Goal: Information Seeking & Learning: Understand process/instructions

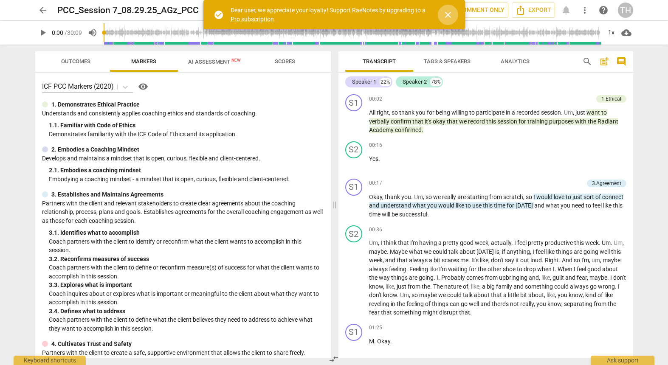
click at [448, 12] on span "close" at bounding box center [448, 15] width 10 height 10
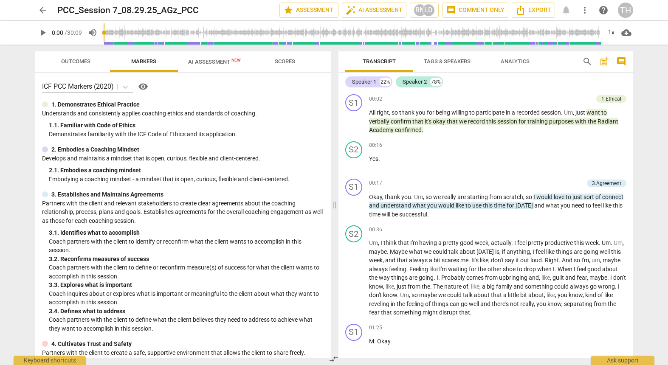
click at [282, 68] on button "Scores" at bounding box center [285, 61] width 68 height 20
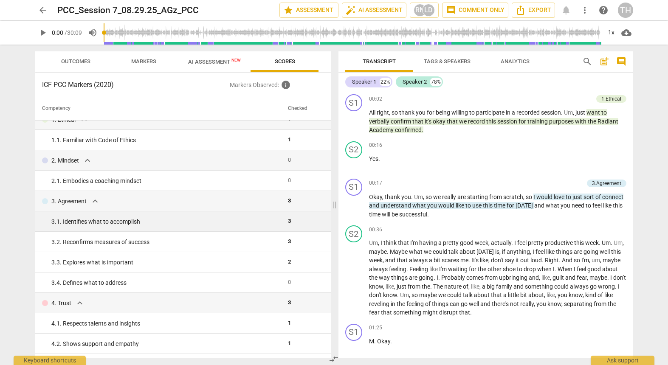
scroll to position [9, 0]
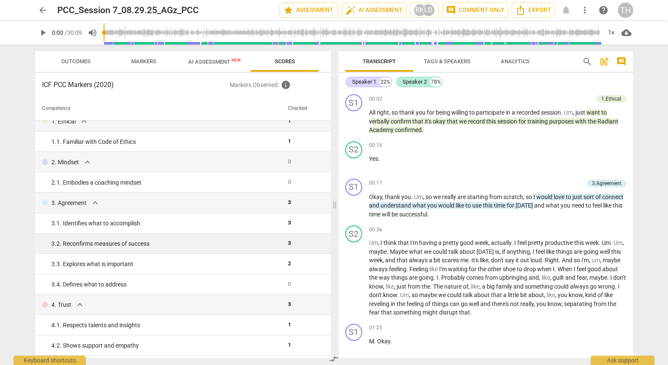
drag, startPoint x: 231, startPoint y: 199, endPoint x: 249, endPoint y: 242, distance: 47.0
click at [231, 199] on div "3. Agreement expand_more" at bounding box center [161, 203] width 239 height 10
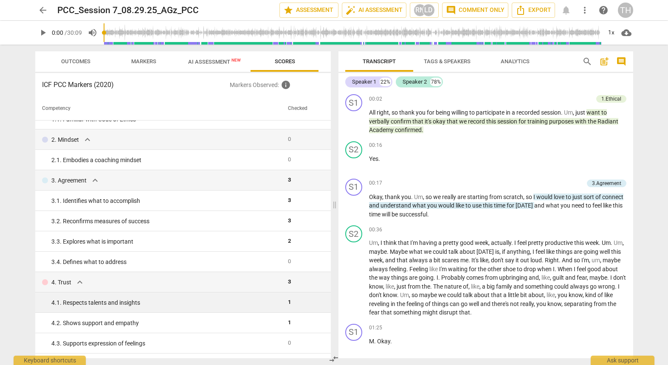
scroll to position [0, 0]
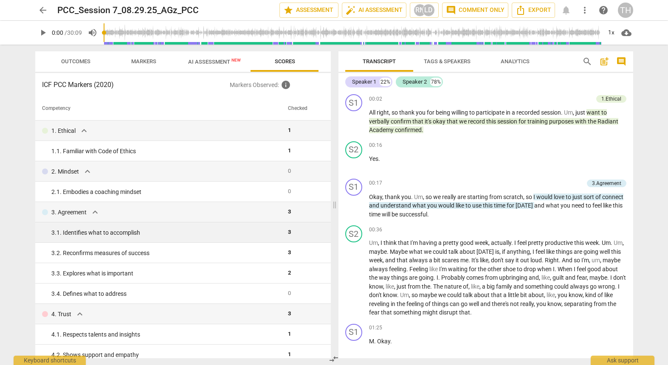
click at [245, 236] on div "3. 1. Identifies what to accomplish" at bounding box center [166, 232] width 230 height 9
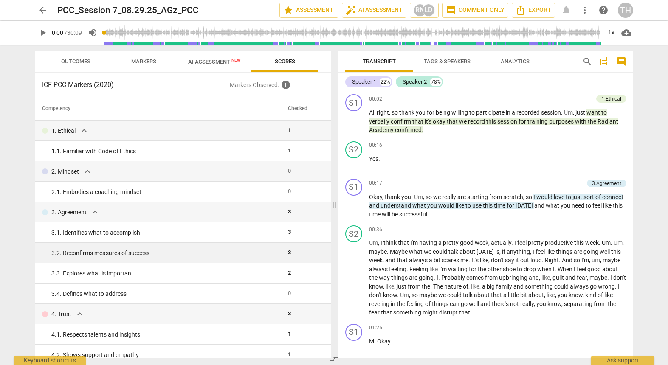
click at [244, 252] on div "3. 2. Reconfirms measures of success" at bounding box center [166, 253] width 230 height 9
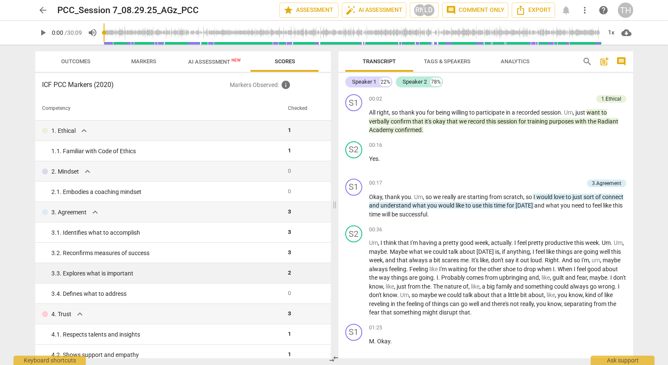
click at [246, 270] on div "3. 3. Explores what is important" at bounding box center [166, 273] width 230 height 9
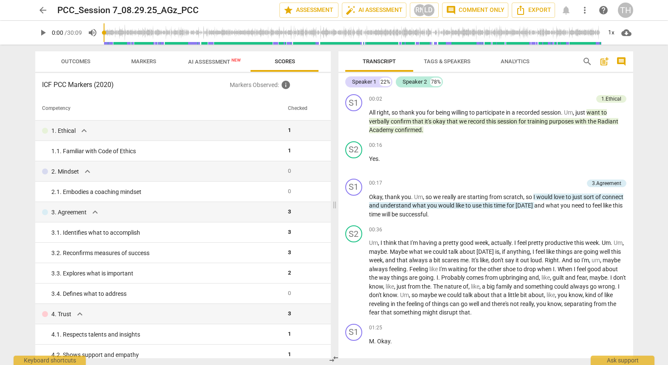
click at [74, 60] on span "Outcomes" at bounding box center [75, 61] width 29 height 6
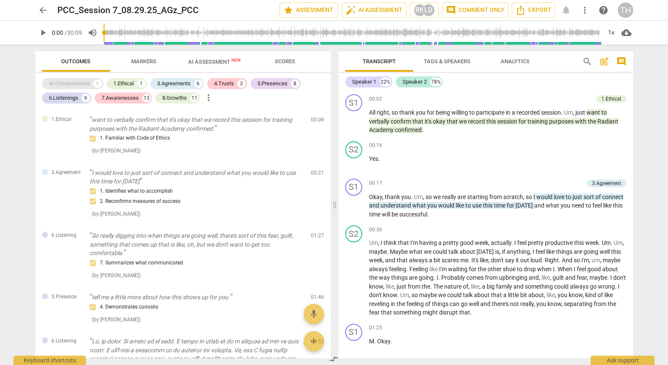
click at [76, 80] on div "AI Competencies" at bounding box center [69, 83] width 41 height 8
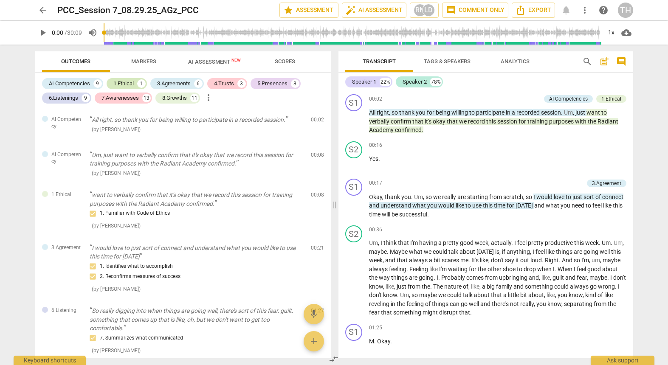
click at [131, 82] on div "1.Ethical" at bounding box center [123, 83] width 20 height 8
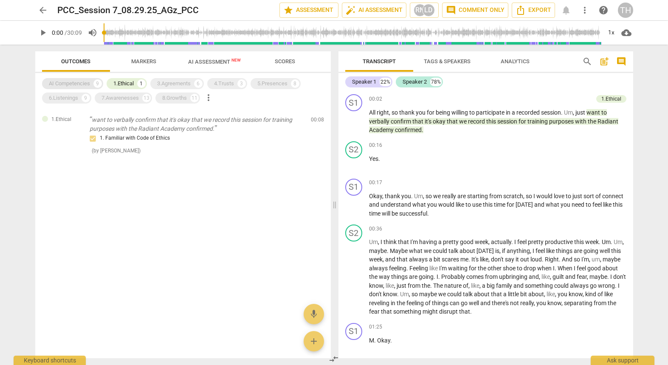
click at [81, 82] on div "AI Competencies" at bounding box center [69, 83] width 41 height 8
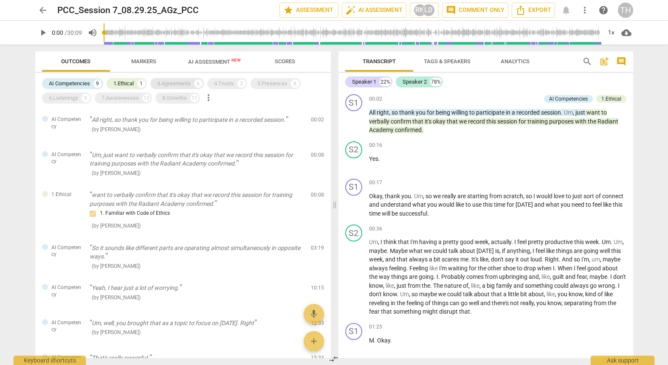
click at [166, 83] on div "3.Agreements" at bounding box center [174, 83] width 34 height 8
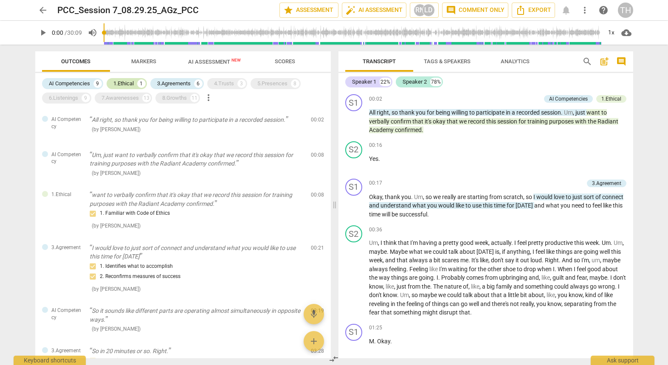
click at [131, 80] on div "1.Ethical" at bounding box center [123, 83] width 20 height 8
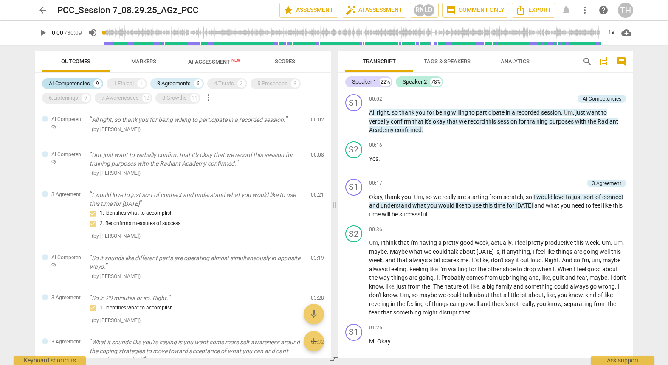
click at [76, 82] on div "AI Competencies" at bounding box center [69, 83] width 41 height 8
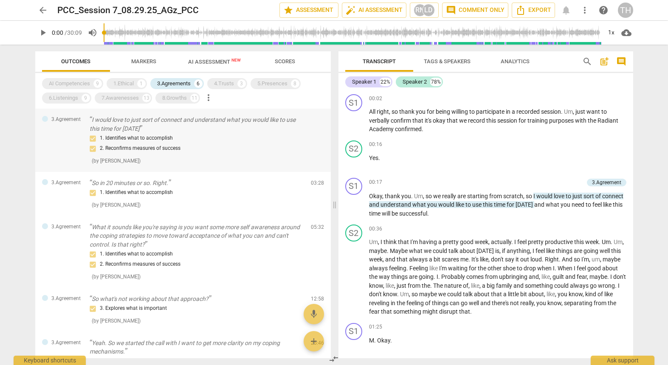
click at [203, 140] on div "1. Identifies what to accomplish 2. Reconfirms measures of success" at bounding box center [197, 143] width 214 height 20
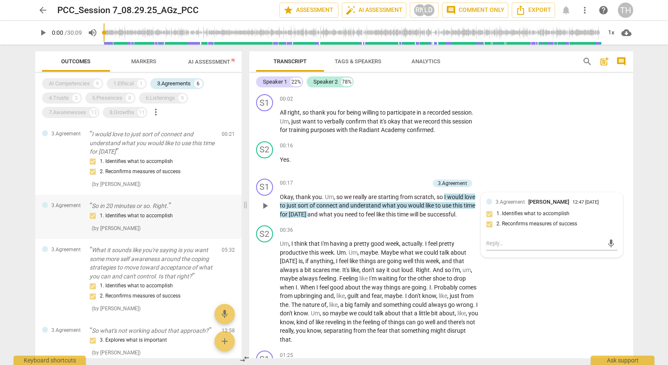
click at [164, 215] on div "1. Identifies what to accomplish" at bounding box center [152, 216] width 125 height 10
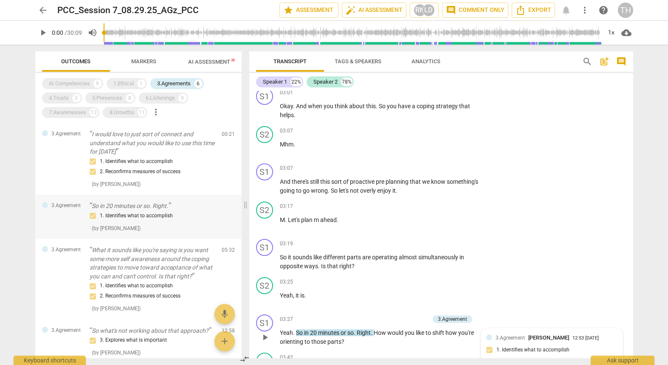
scroll to position [707, 0]
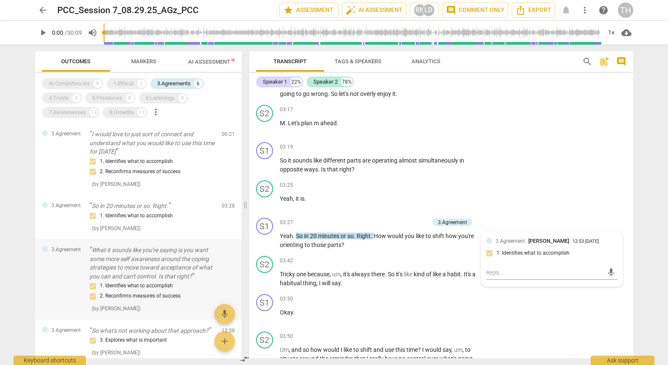
click at [126, 273] on p "What it sounds like you're saying is you want some more self awareness around t…" at bounding box center [152, 263] width 125 height 35
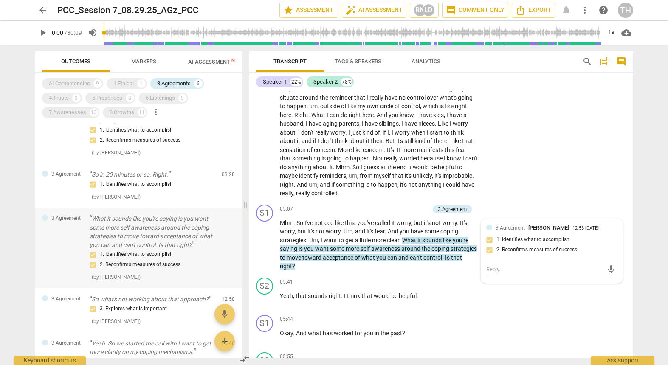
scroll to position [38, 0]
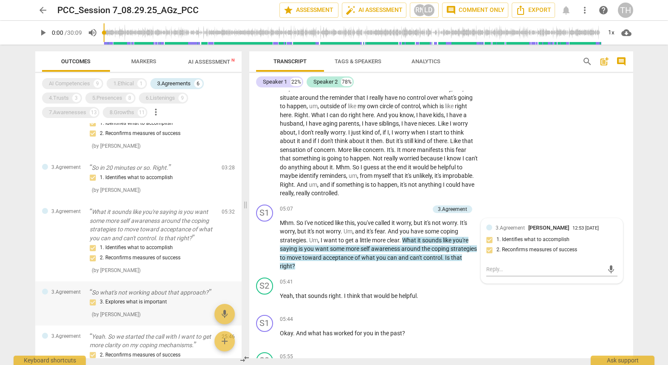
click at [130, 297] on div "3. Explores what is important" at bounding box center [152, 302] width 125 height 10
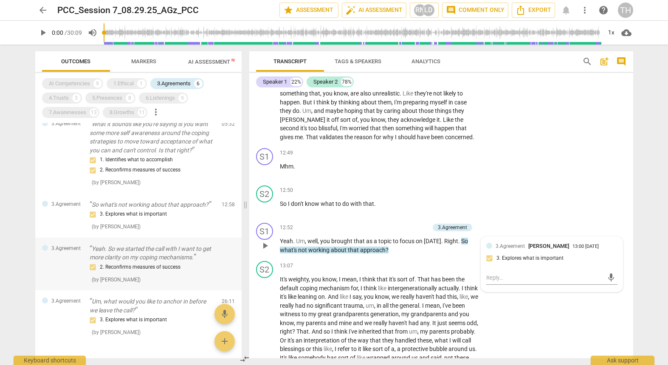
scroll to position [128, 0]
click at [139, 253] on p "Yeah. So we started the call with I want to get more clarity on my coping mecha…" at bounding box center [152, 250] width 125 height 17
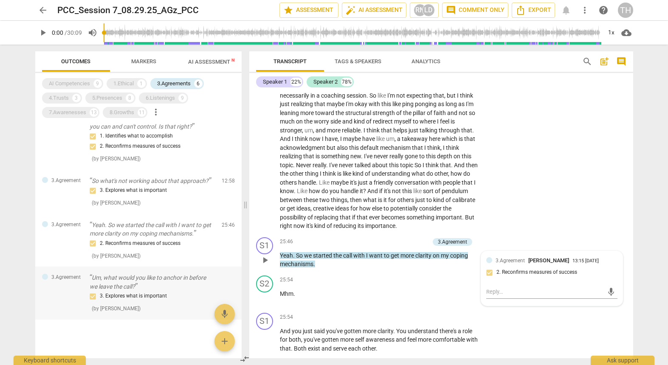
scroll to position [149, 0]
click at [133, 286] on p "Um, what would you like to anchor in before we leave the call?" at bounding box center [152, 282] width 125 height 17
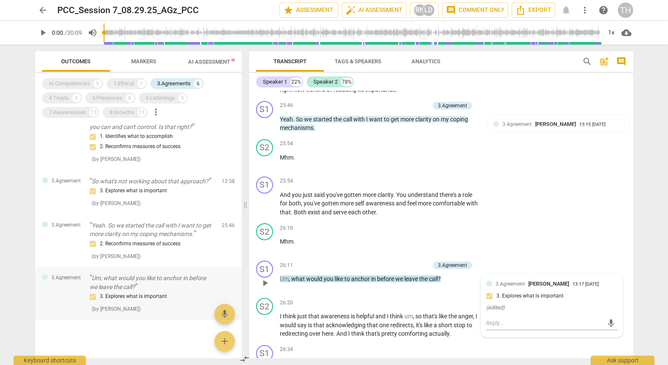
scroll to position [4725, 0]
